Goal: Information Seeking & Learning: Learn about a topic

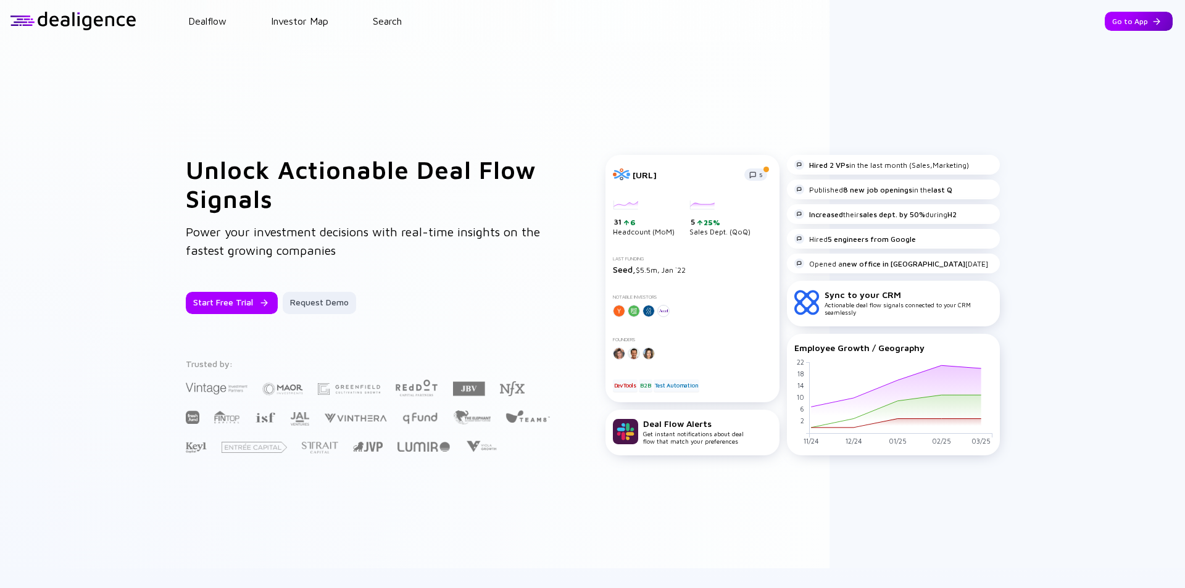
click at [1109, 23] on div "Go to App" at bounding box center [1138, 21] width 68 height 19
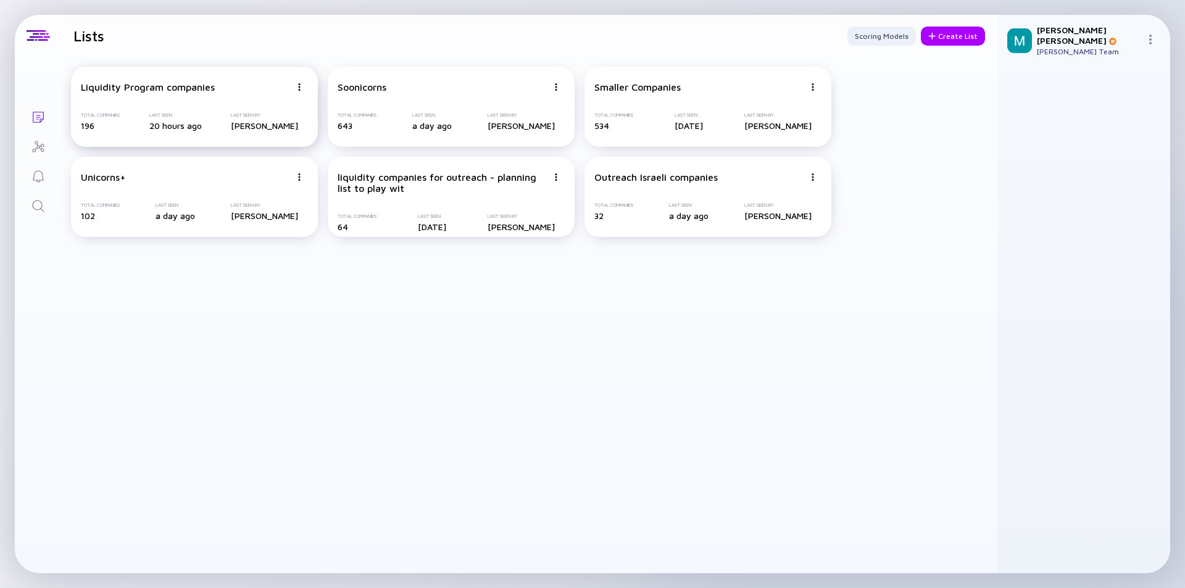
click at [252, 101] on div "Liquidity Program companies Total Companies 196 Last Seen 20 hours ago Last See…" at bounding box center [194, 107] width 247 height 80
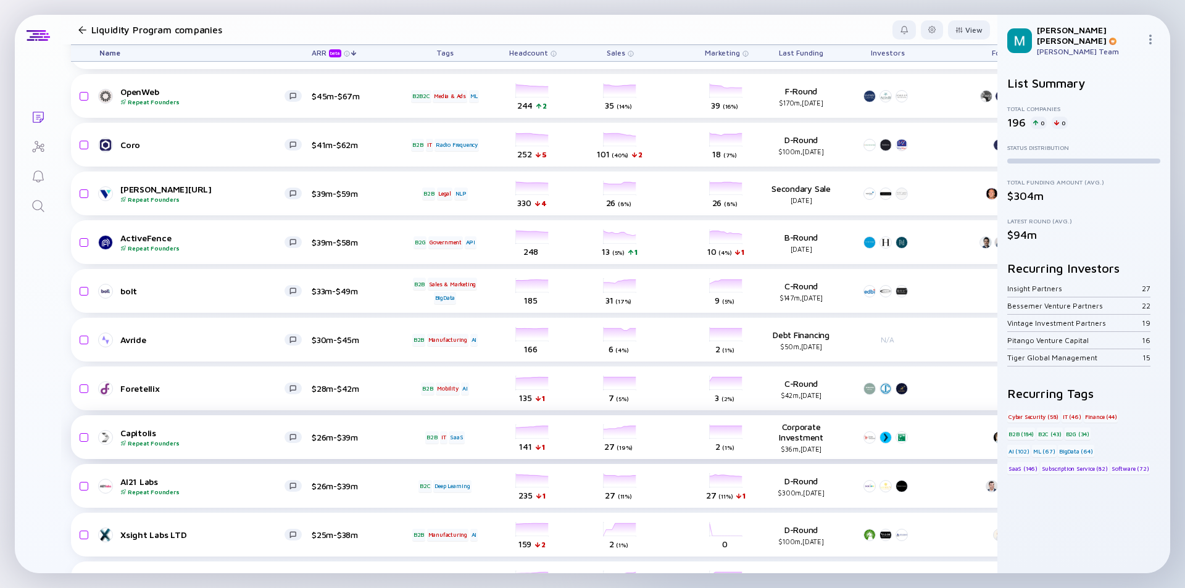
scroll to position [433, 0]
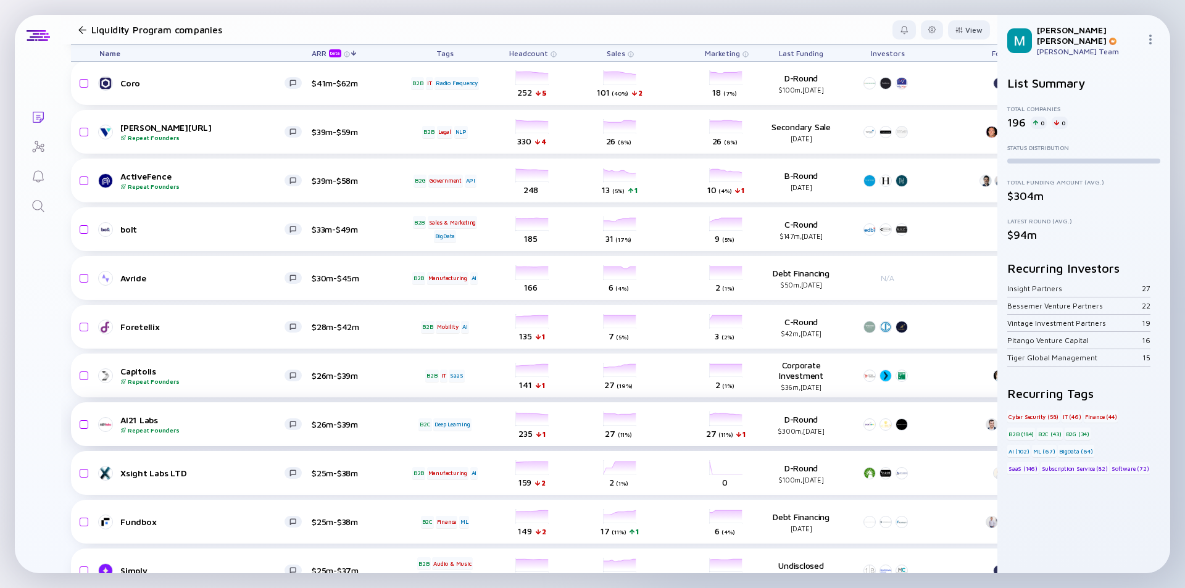
click at [244, 431] on div "Repeat Founders" at bounding box center [202, 429] width 164 height 7
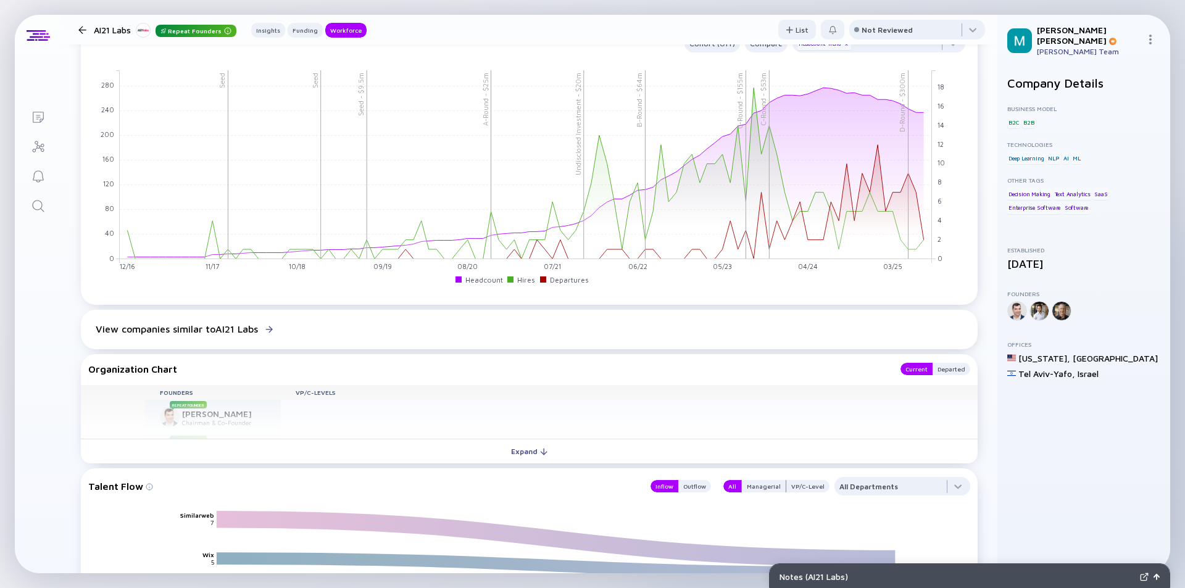
scroll to position [987, 0]
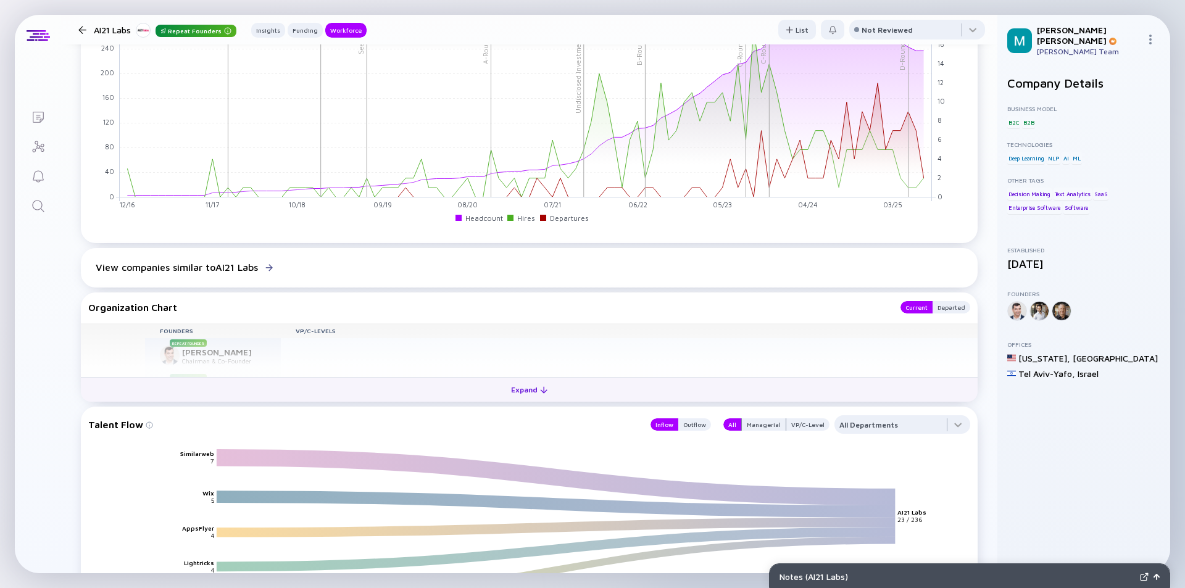
click at [520, 389] on div "Expand" at bounding box center [528, 389] width 51 height 19
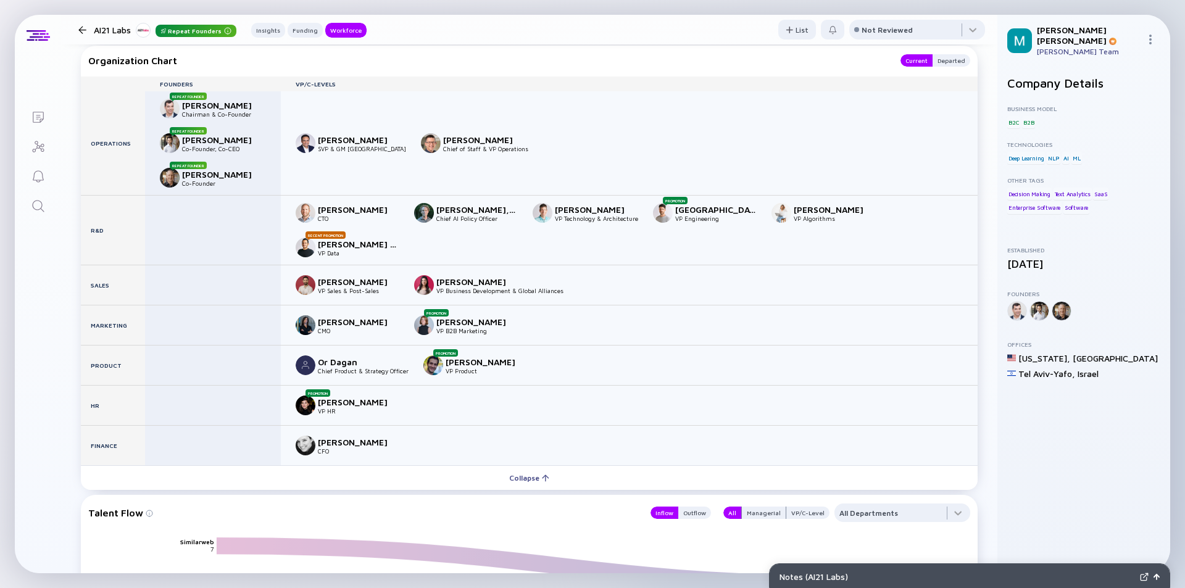
scroll to position [1172, 0]
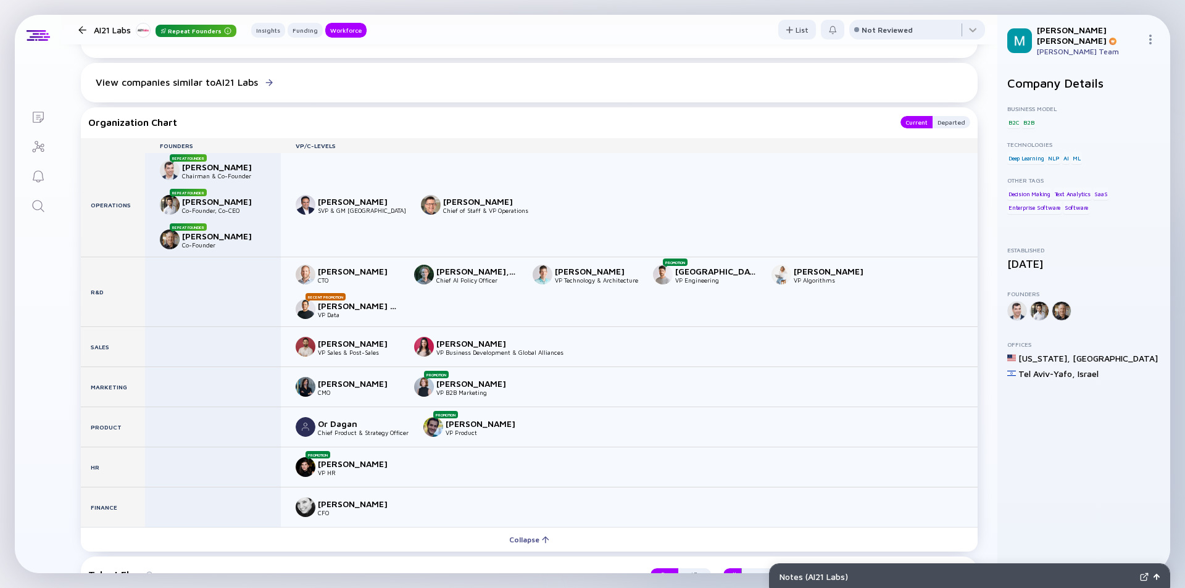
click at [80, 29] on div at bounding box center [82, 30] width 8 height 8
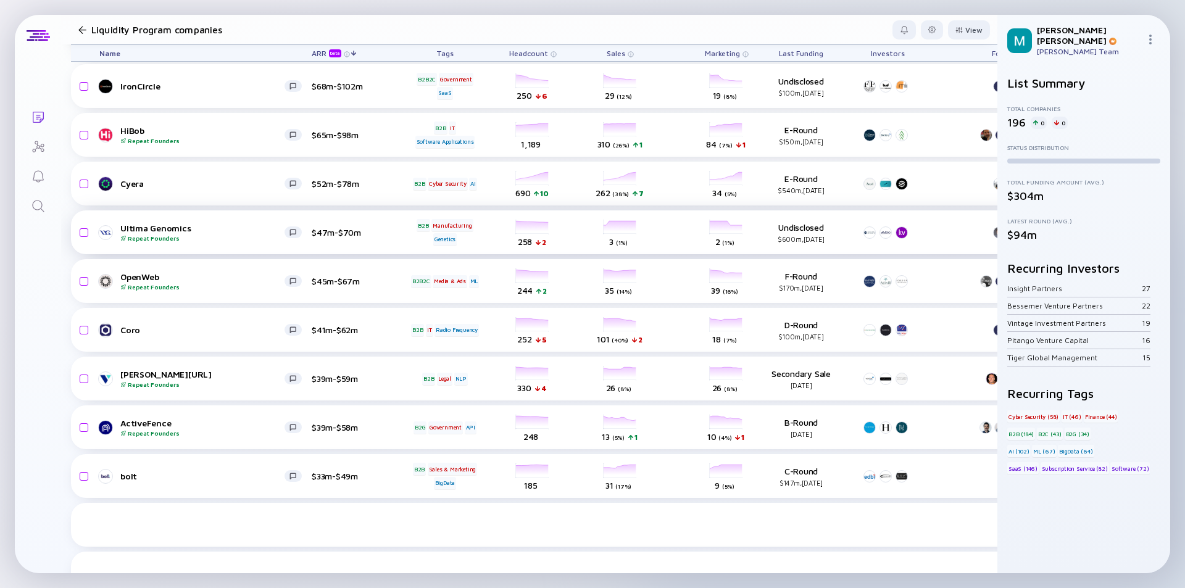
scroll to position [124, 0]
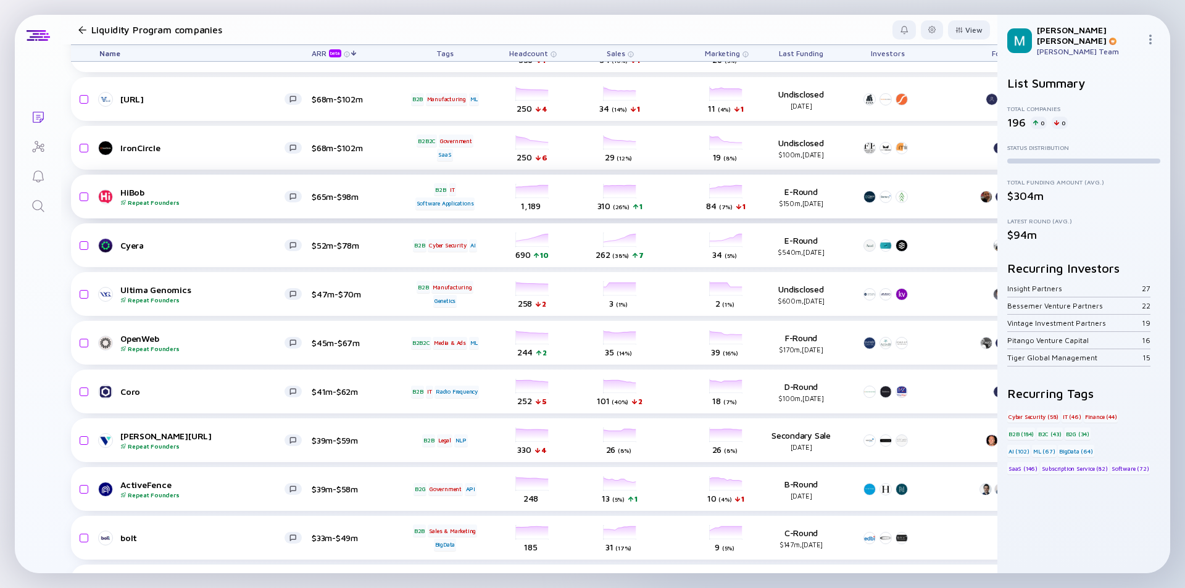
click at [197, 204] on div "Repeat Founders" at bounding box center [202, 202] width 164 height 7
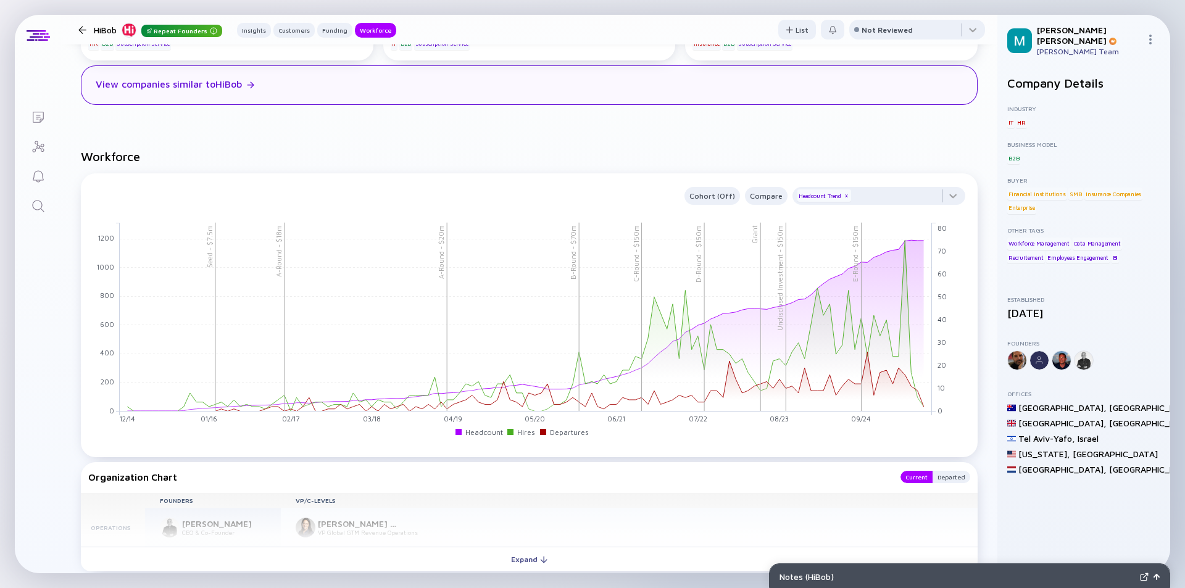
scroll to position [1666, 0]
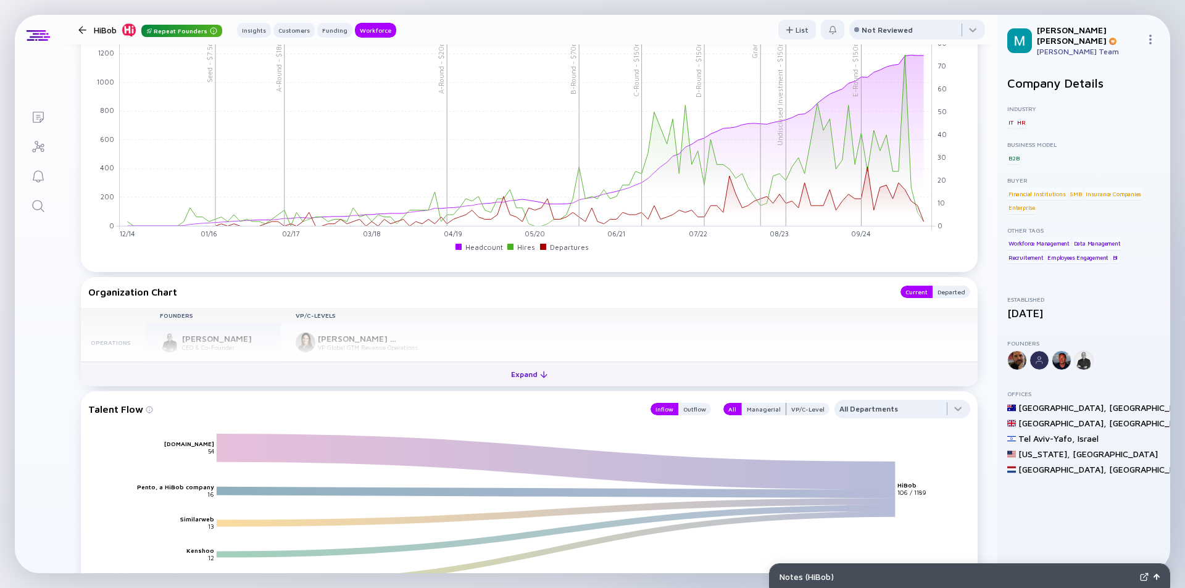
click at [514, 369] on div "Expand" at bounding box center [528, 374] width 51 height 19
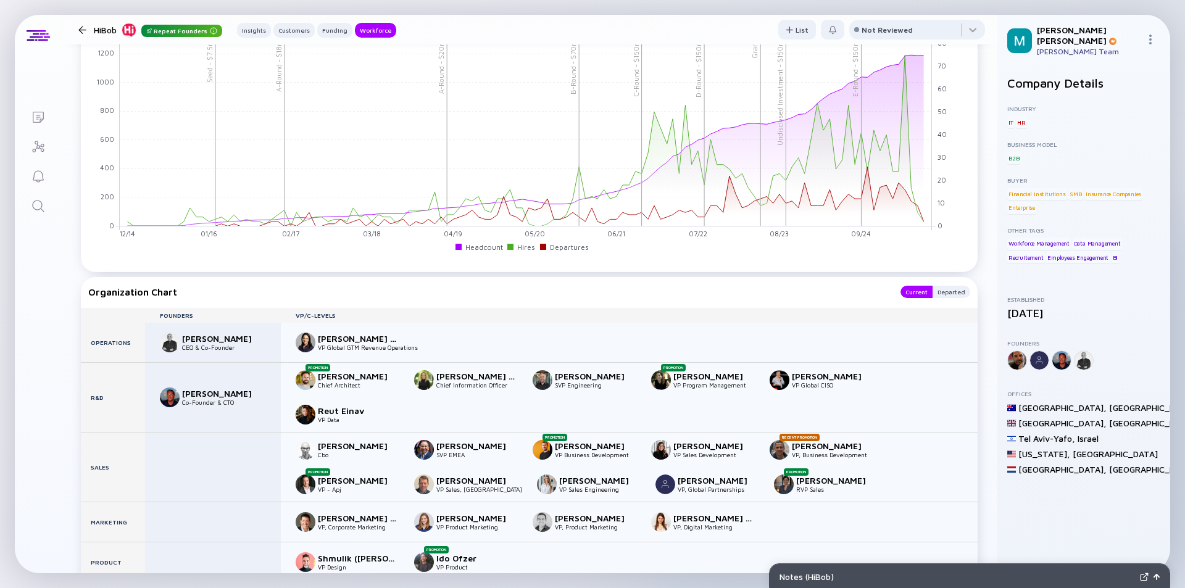
click at [80, 31] on div at bounding box center [82, 30] width 8 height 8
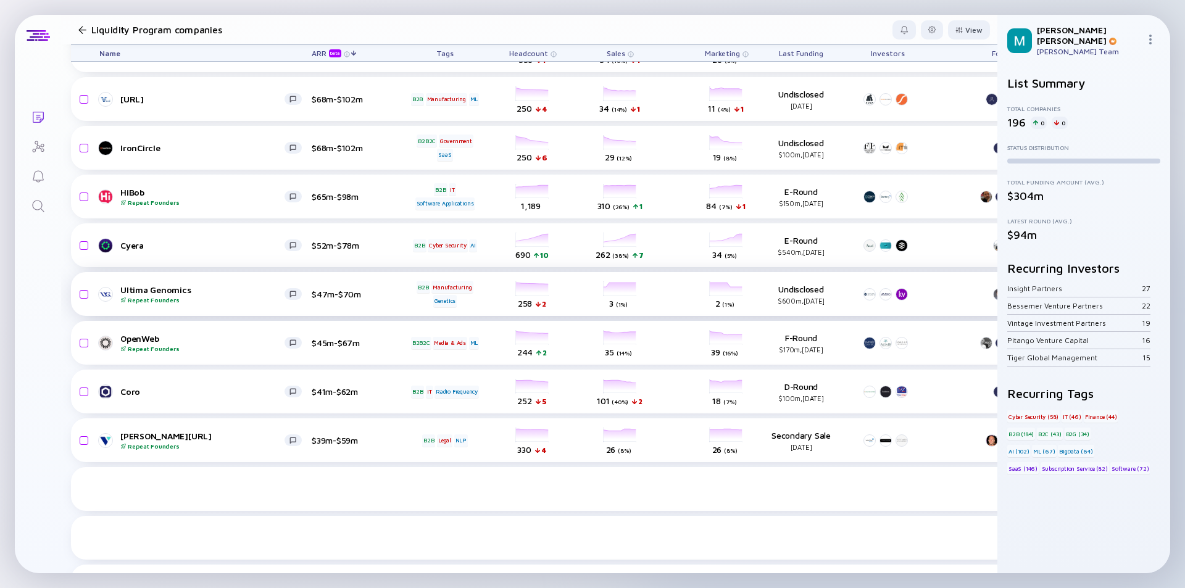
scroll to position [1, 0]
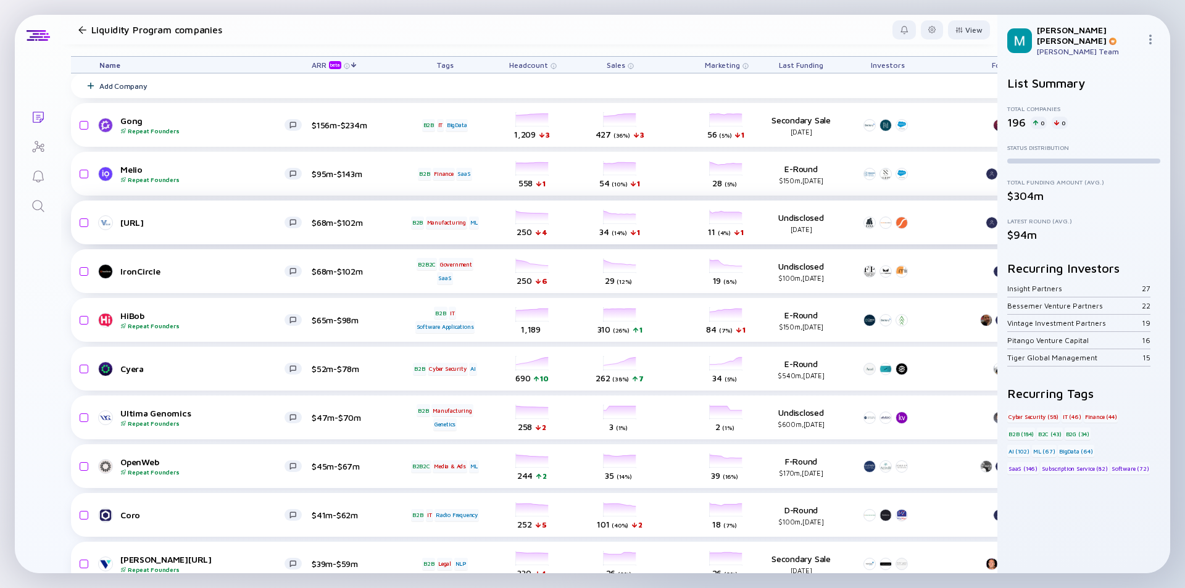
click at [231, 218] on div "[URL]" at bounding box center [202, 222] width 164 height 10
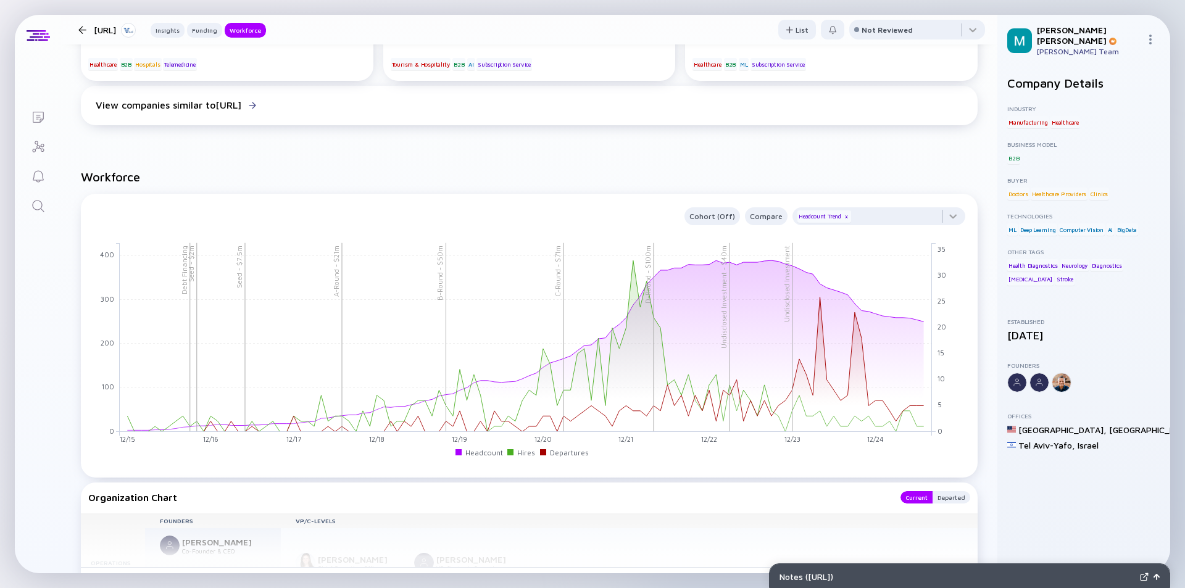
scroll to position [1172, 0]
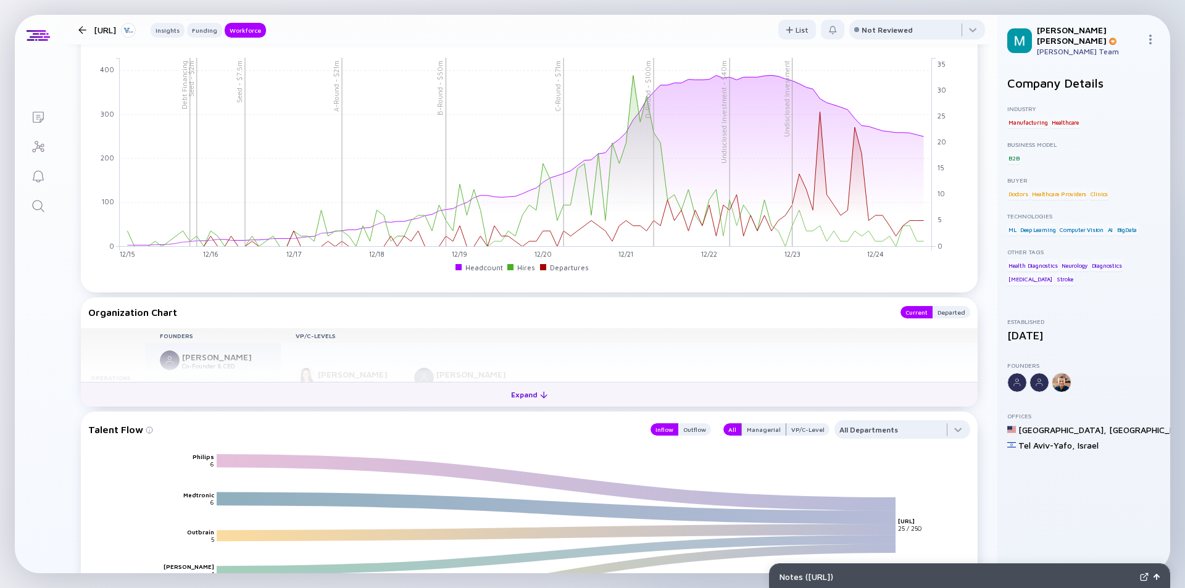
click at [529, 395] on div "Expand" at bounding box center [528, 394] width 51 height 19
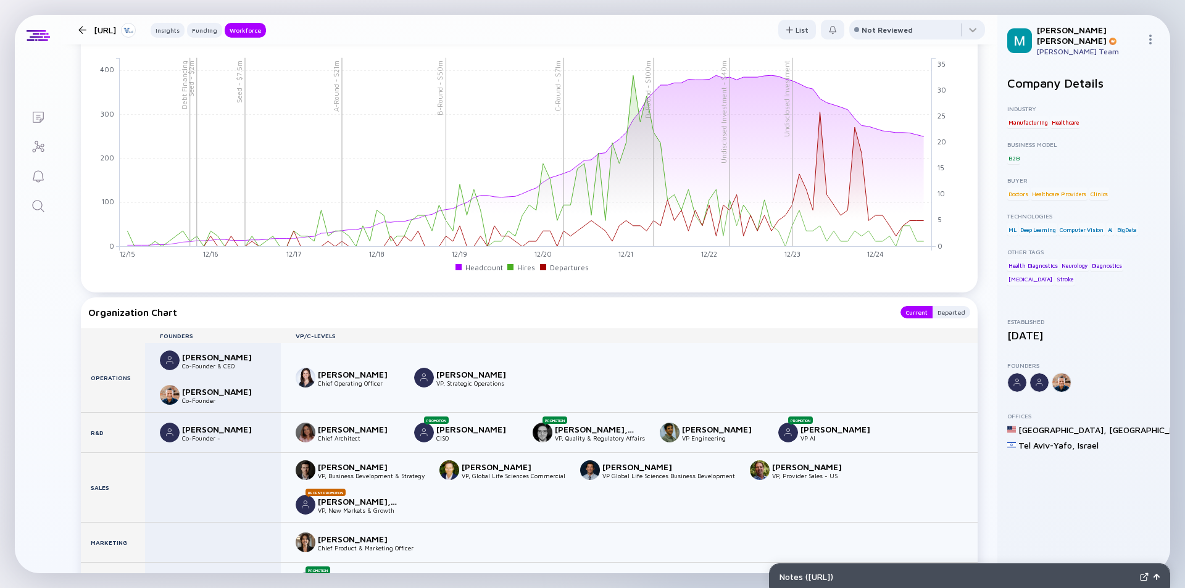
click at [81, 31] on div at bounding box center [82, 30] width 8 height 8
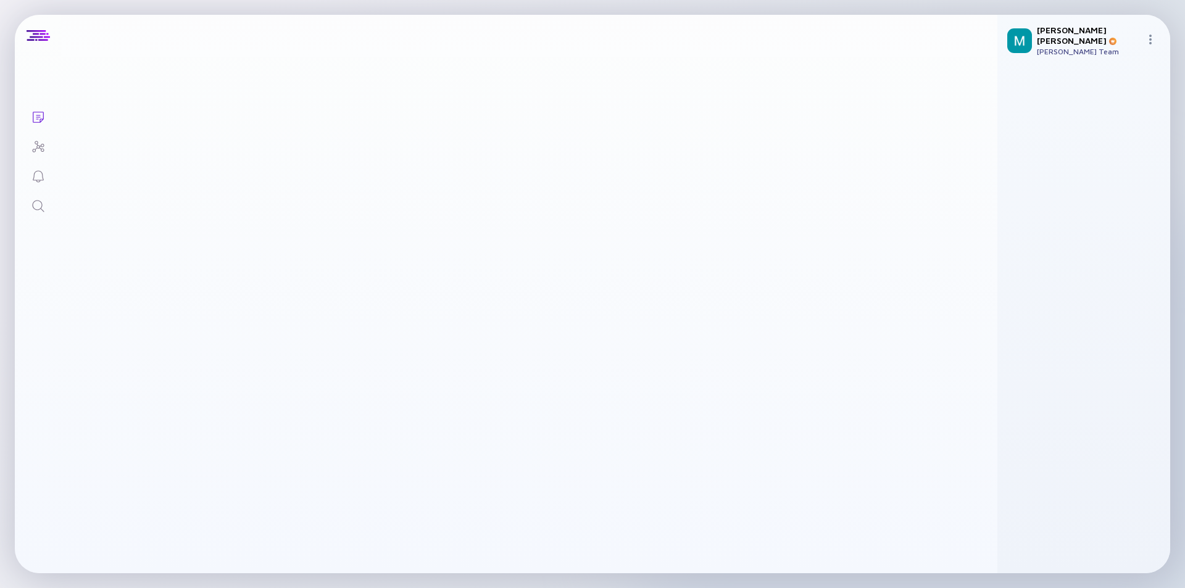
scroll to position [1, 0]
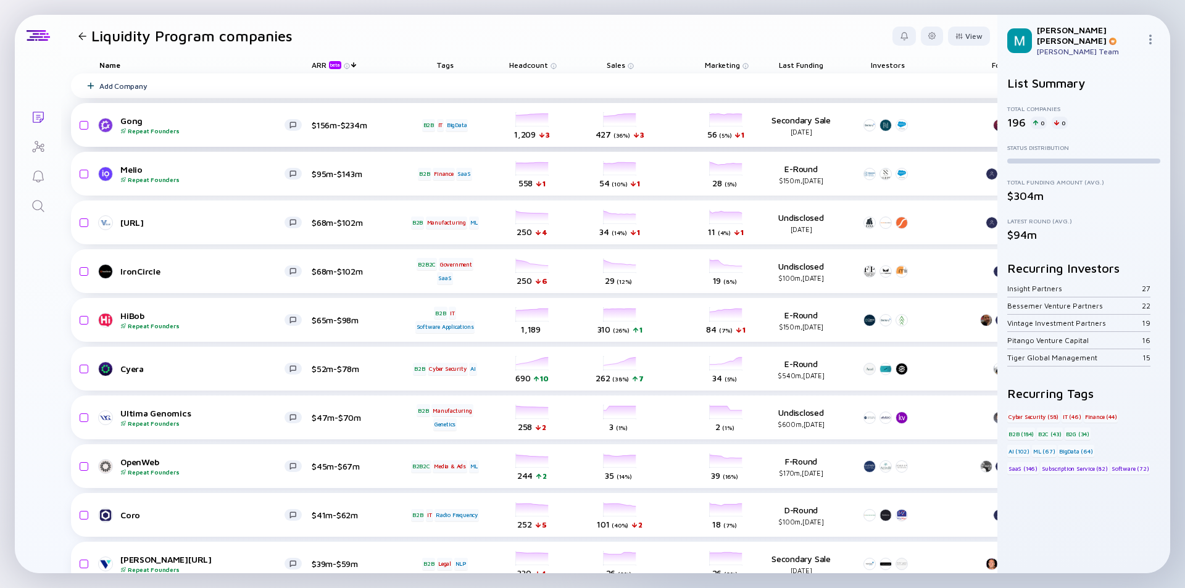
click at [205, 125] on div "Gong Repeat Founders" at bounding box center [202, 124] width 164 height 19
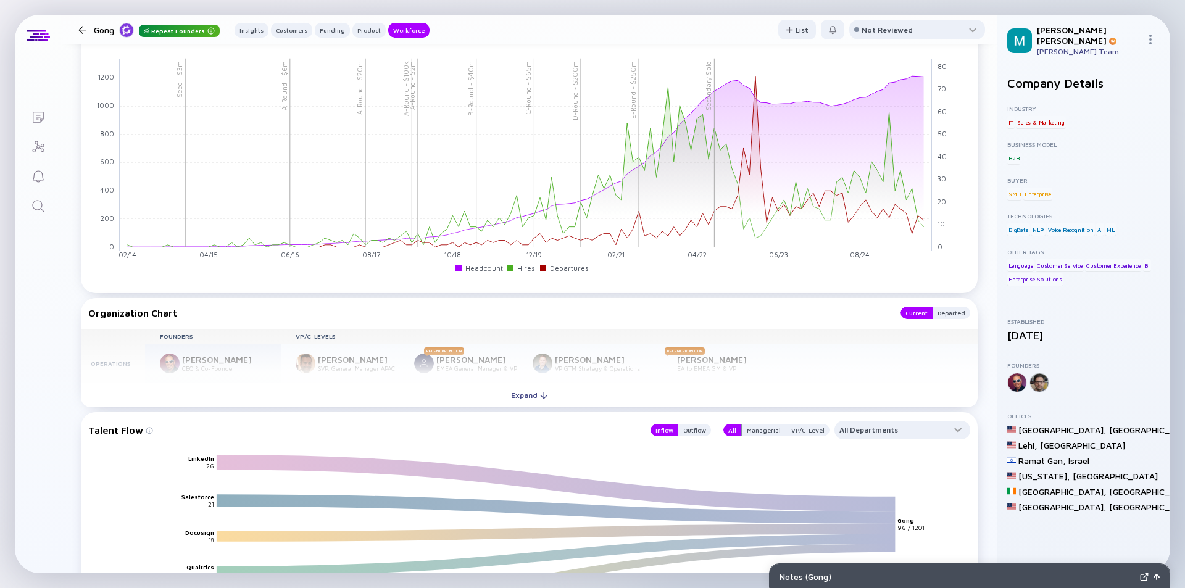
scroll to position [1789, 0]
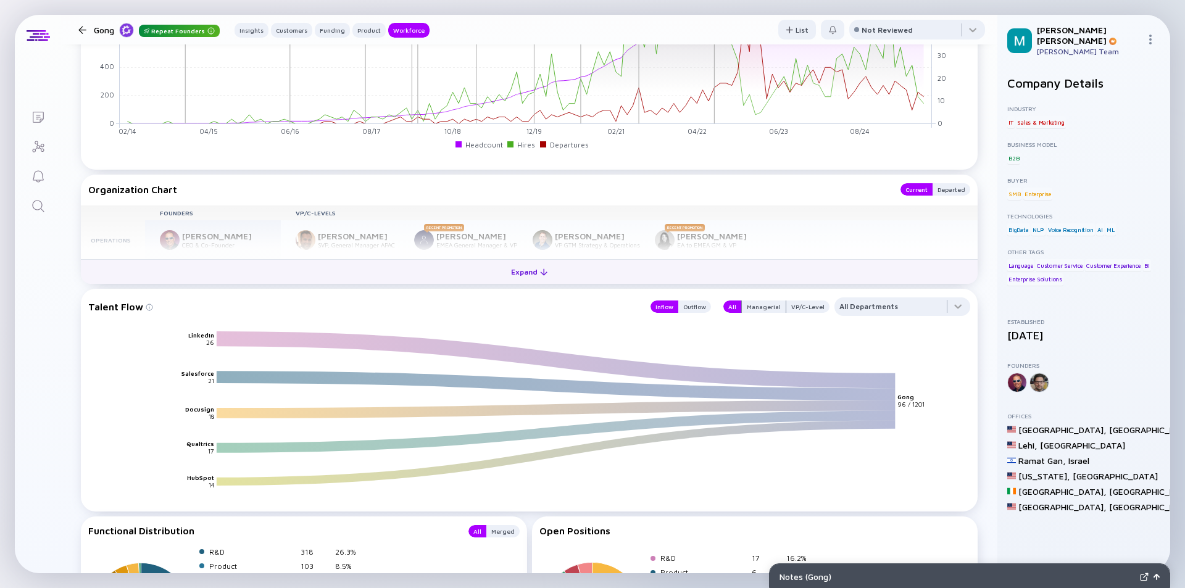
click at [525, 262] on div "Expand" at bounding box center [528, 271] width 51 height 19
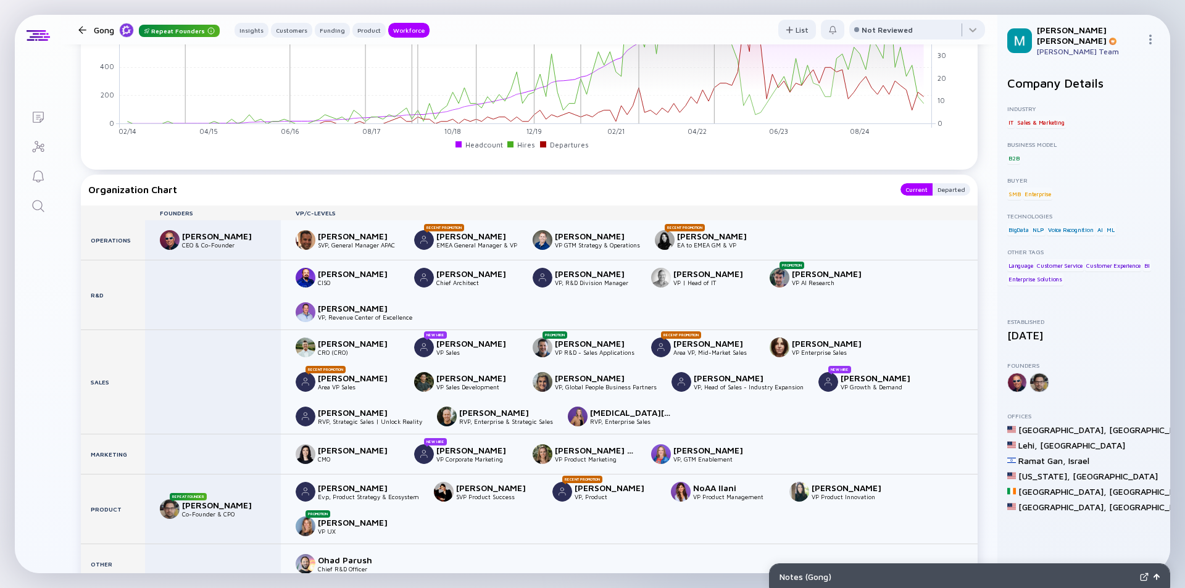
click at [89, 28] on div at bounding box center [82, 30] width 18 height 8
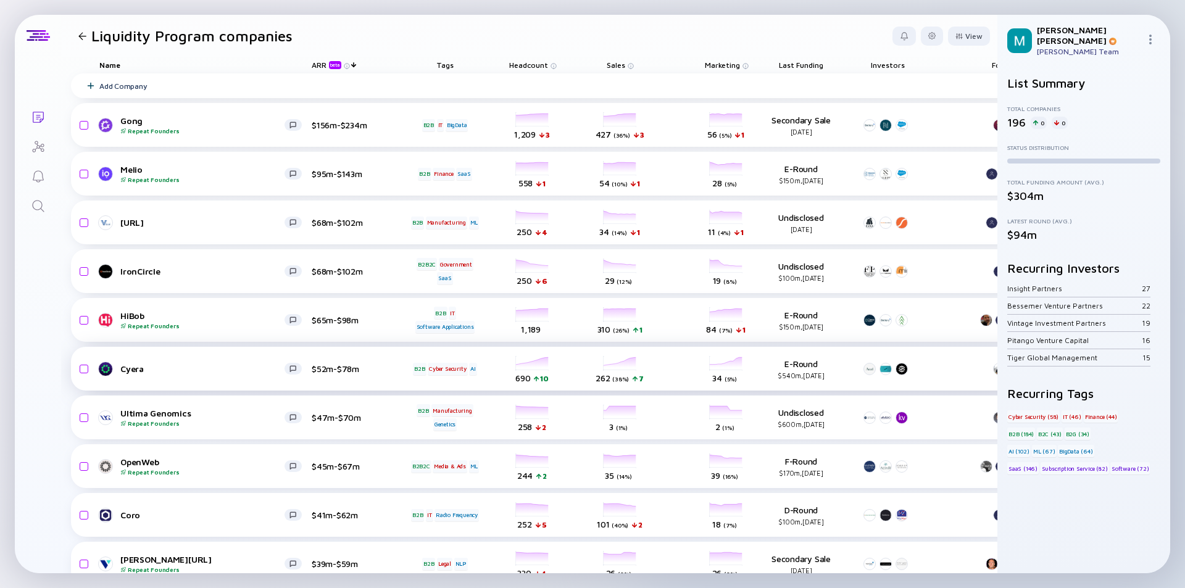
scroll to position [62, 0]
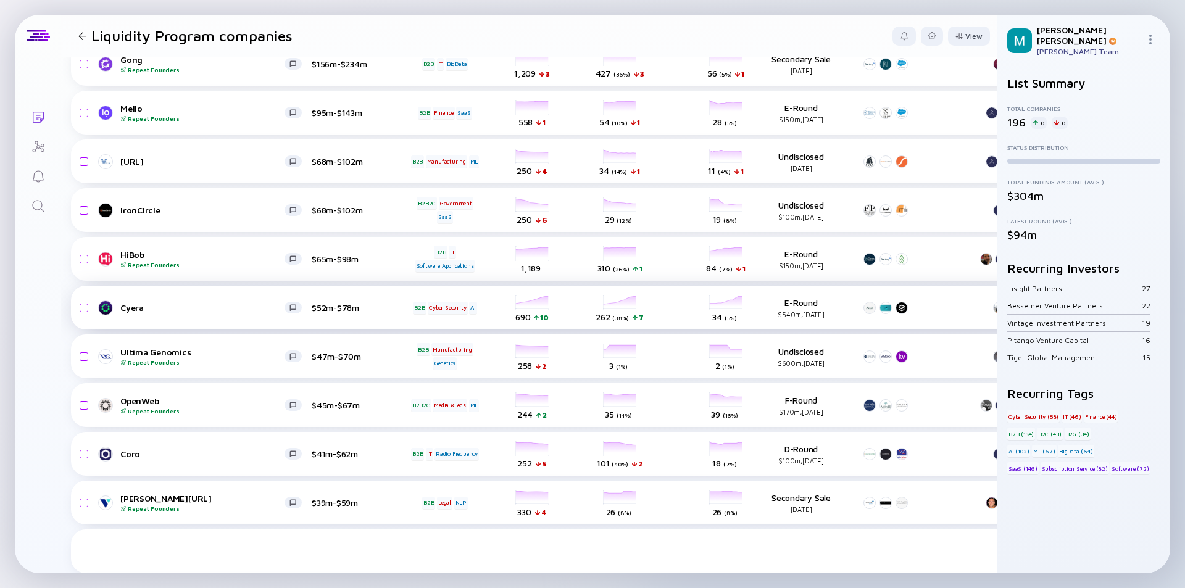
click at [220, 312] on div "Cyera" at bounding box center [202, 307] width 164 height 10
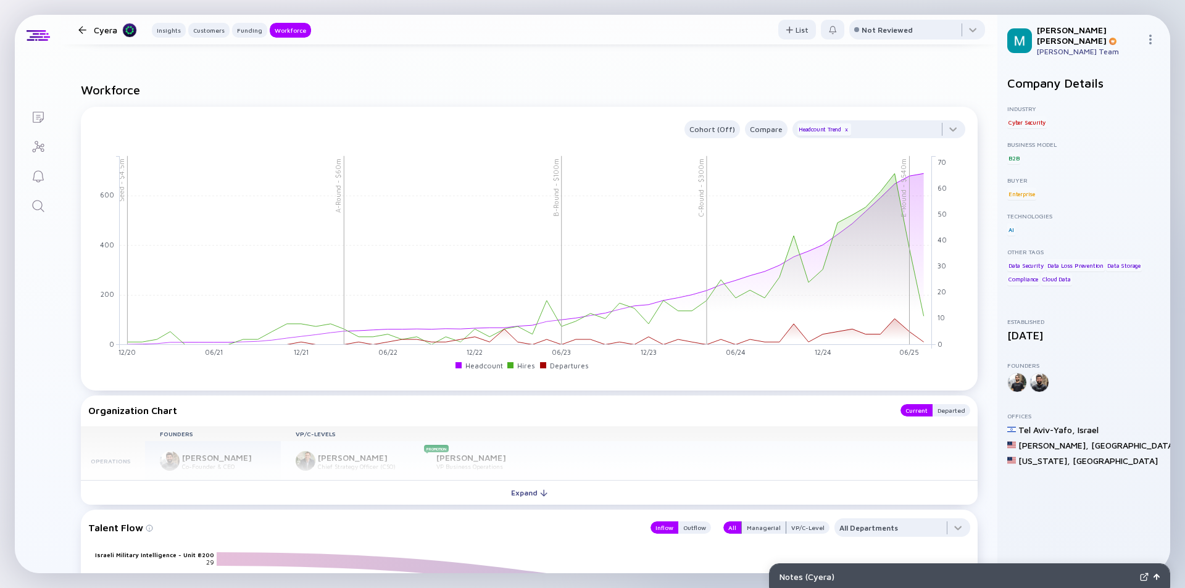
scroll to position [1542, 0]
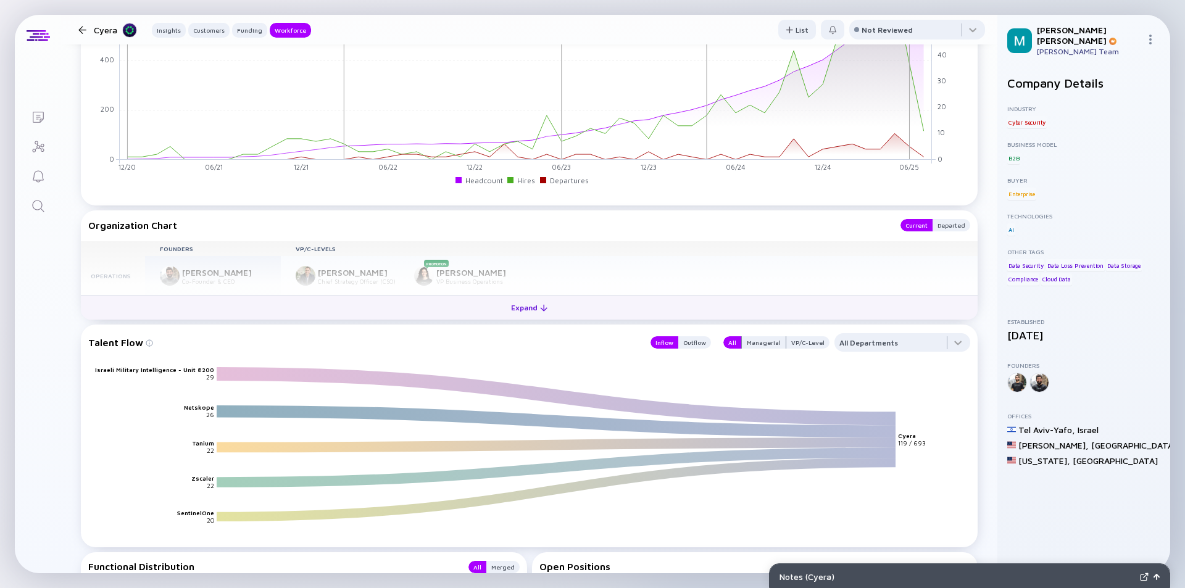
click at [520, 303] on div "Expand" at bounding box center [528, 307] width 51 height 19
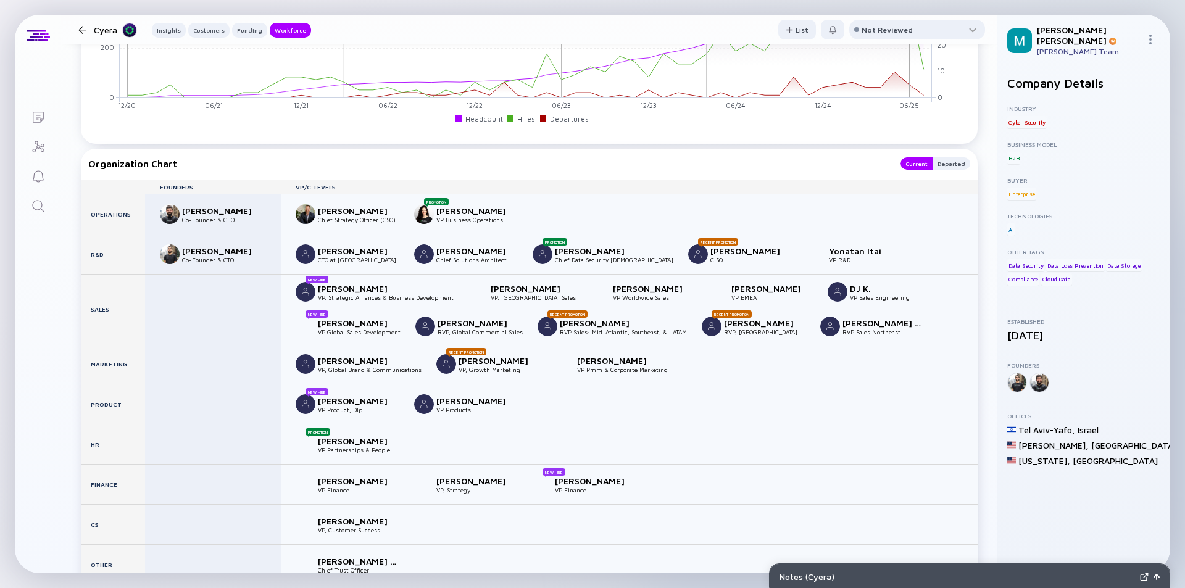
scroll to position [1666, 0]
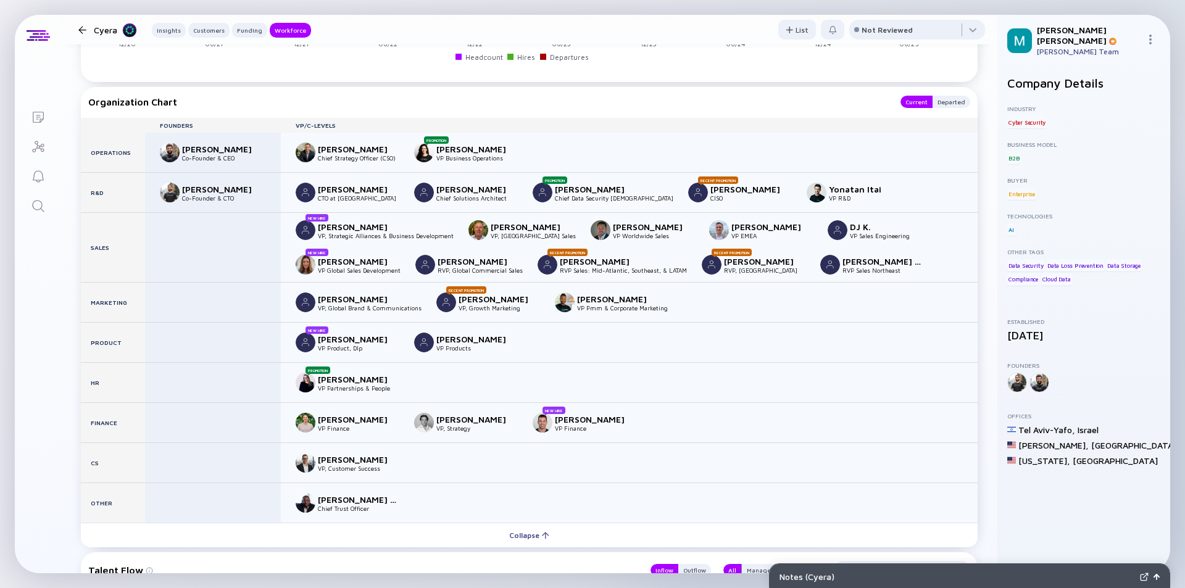
click at [88, 30] on div at bounding box center [82, 30] width 18 height 8
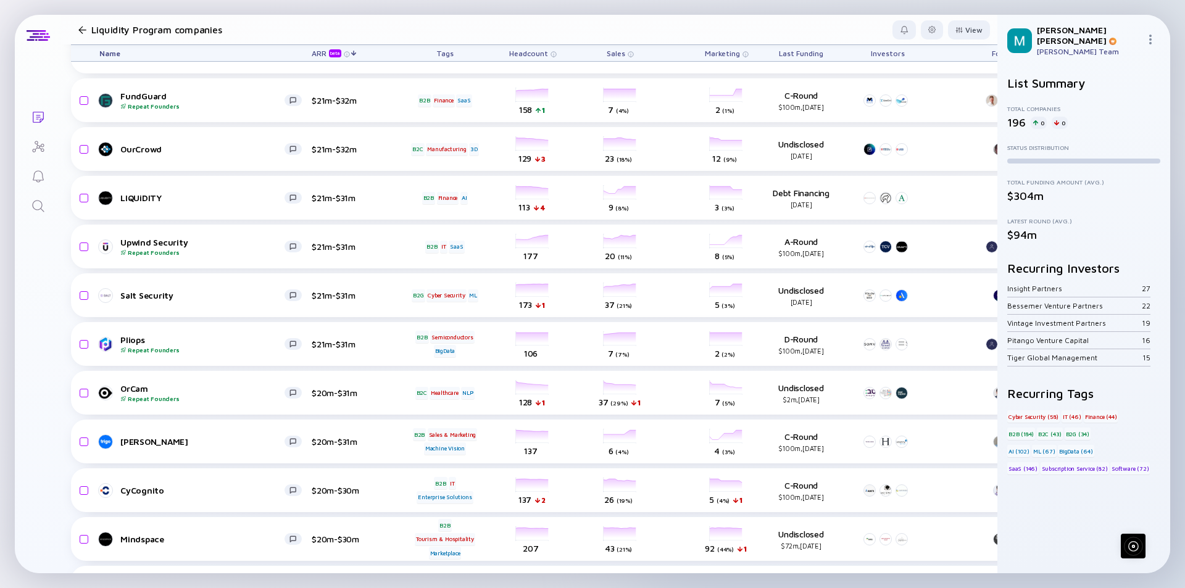
scroll to position [1111, 0]
